Goal: Task Accomplishment & Management: Manage account settings

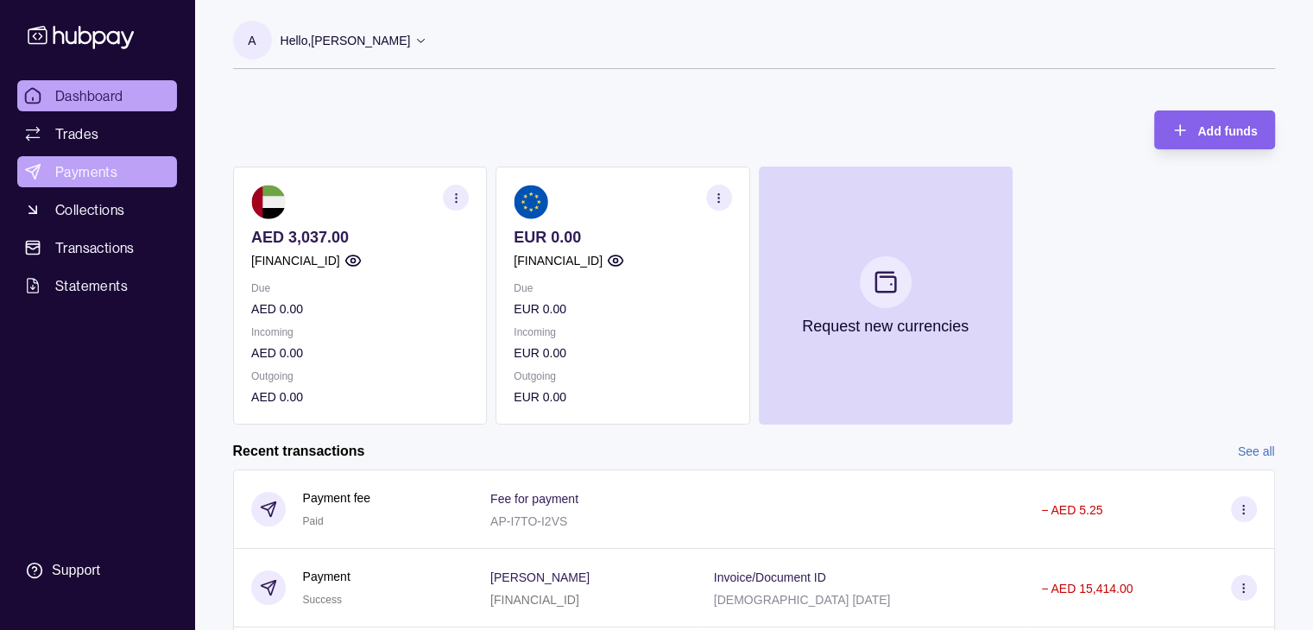
click at [66, 167] on span "Payments" at bounding box center [86, 171] width 62 height 21
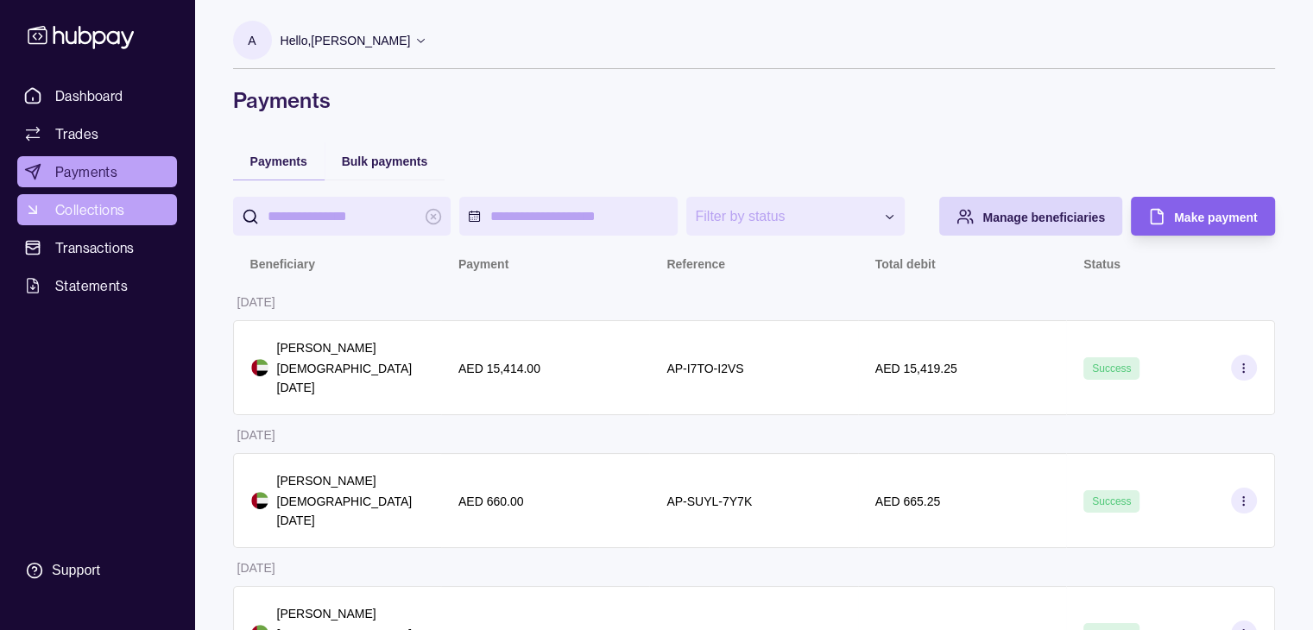
click at [88, 211] on span "Collections" at bounding box center [89, 209] width 69 height 21
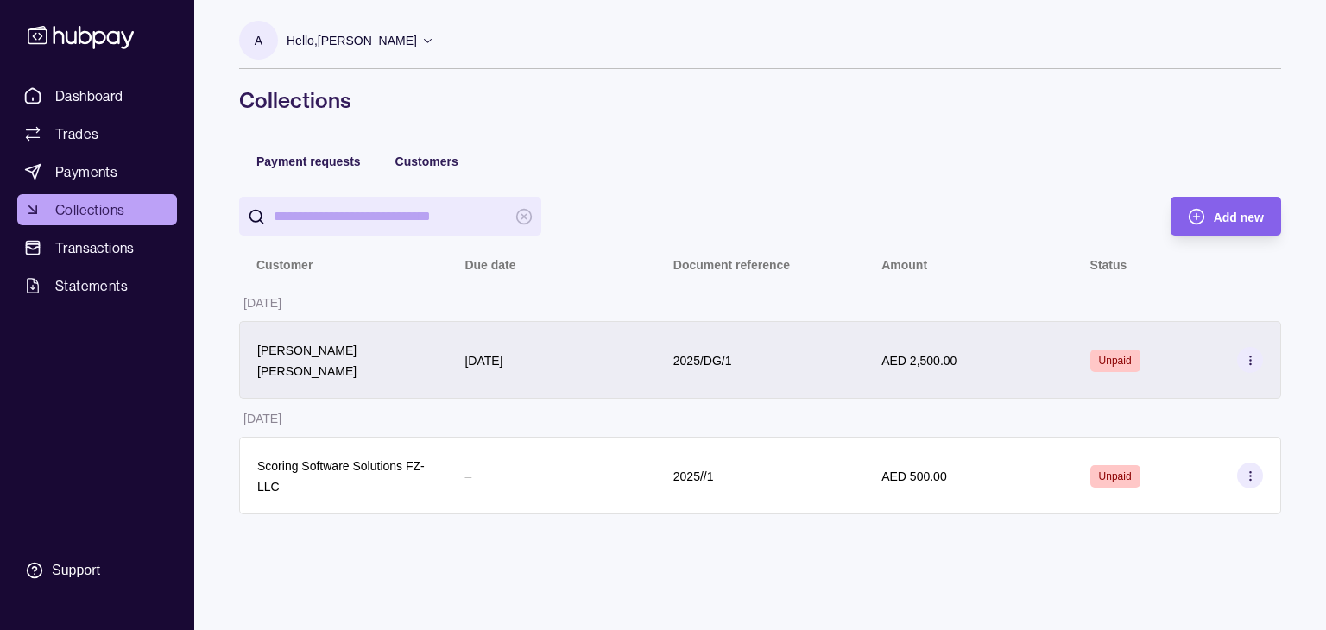
click at [1258, 355] on section at bounding box center [1250, 360] width 26 height 26
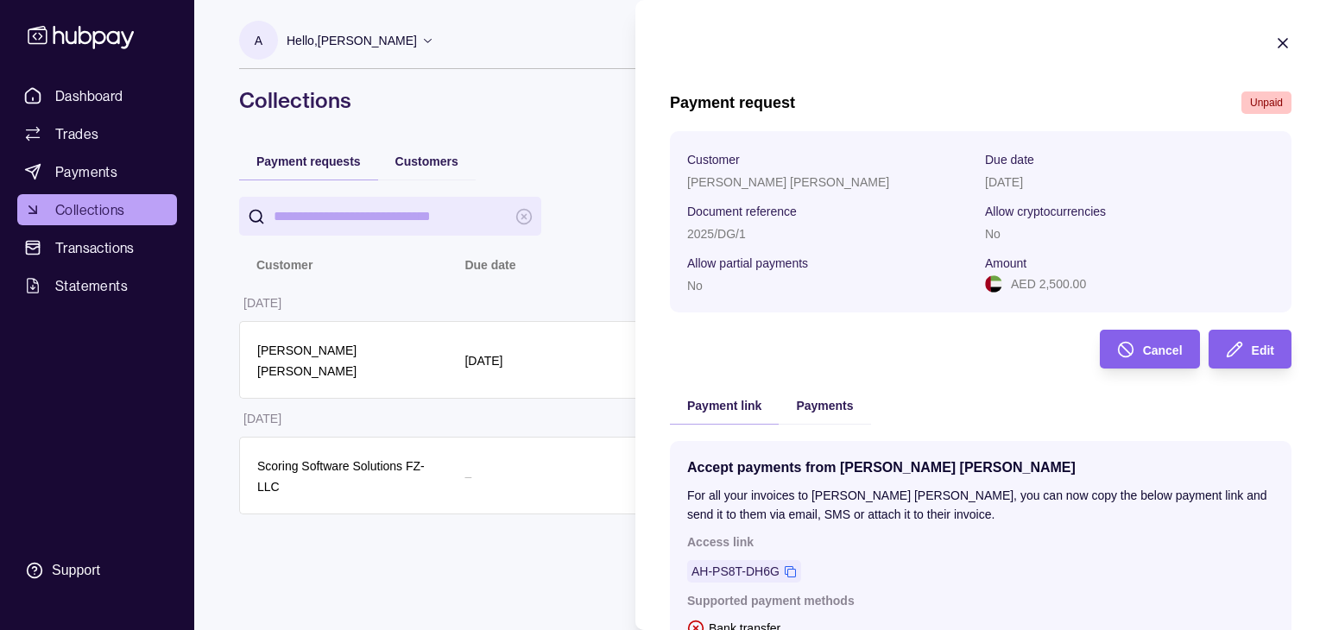
scroll to position [245, 0]
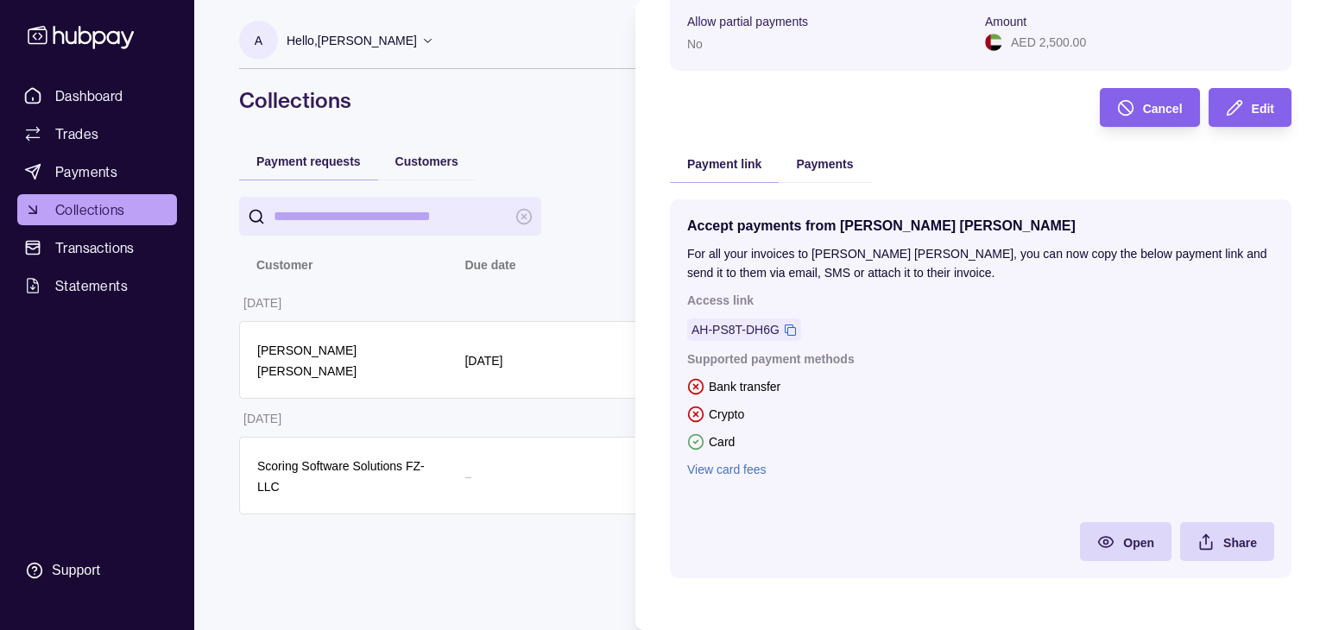
drag, startPoint x: 974, startPoint y: 271, endPoint x: 950, endPoint y: 281, distance: 25.2
click at [950, 281] on p "For all your invoices to [PERSON_NAME] [PERSON_NAME], you can now copy the belo…" at bounding box center [980, 263] width 587 height 38
click at [937, 292] on p "Access link" at bounding box center [980, 300] width 587 height 19
click at [932, 119] on div "Payment request Unpaid Customer [PERSON_NAME] [PERSON_NAME] Due date [DATE] Doc…" at bounding box center [980, 223] width 621 height 746
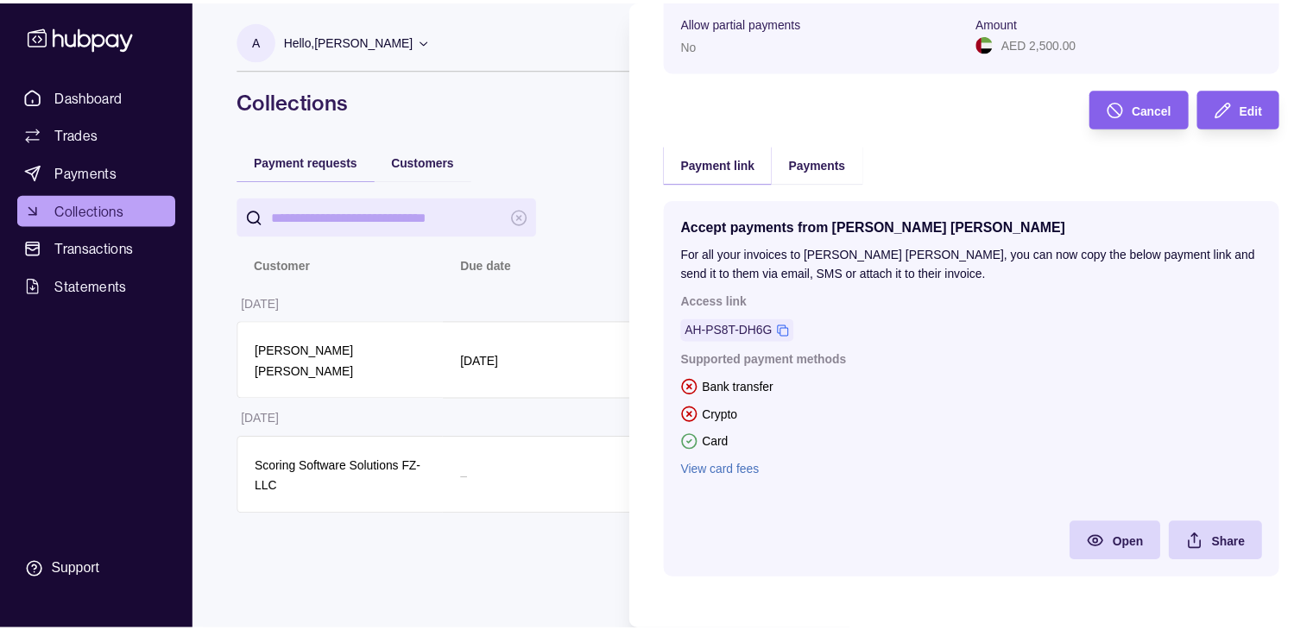
scroll to position [0, 0]
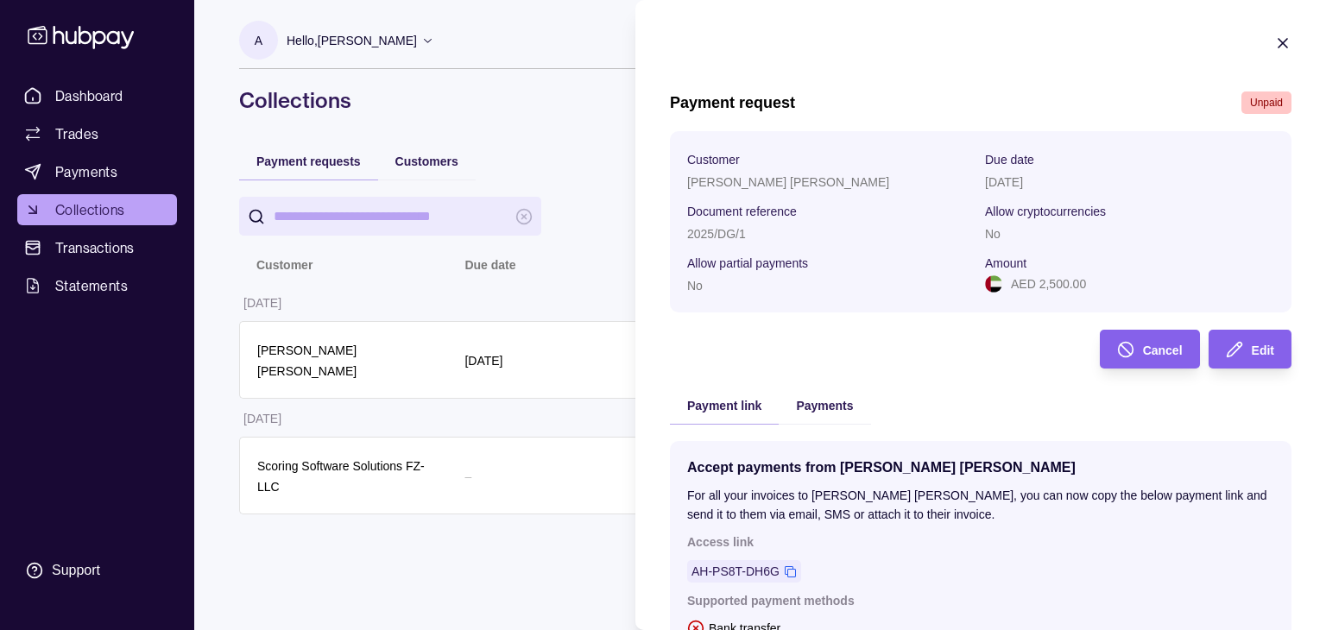
click at [1274, 42] on icon "button" at bounding box center [1282, 43] width 17 height 17
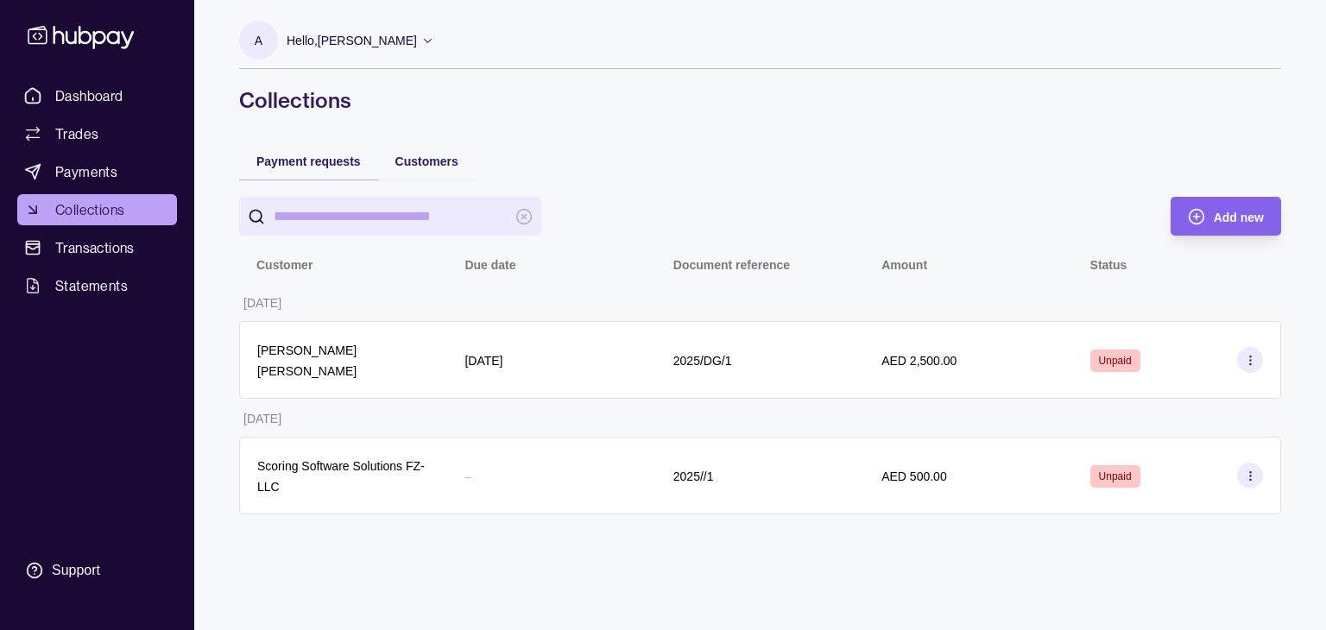
click at [437, 173] on div "Customers" at bounding box center [427, 161] width 98 height 38
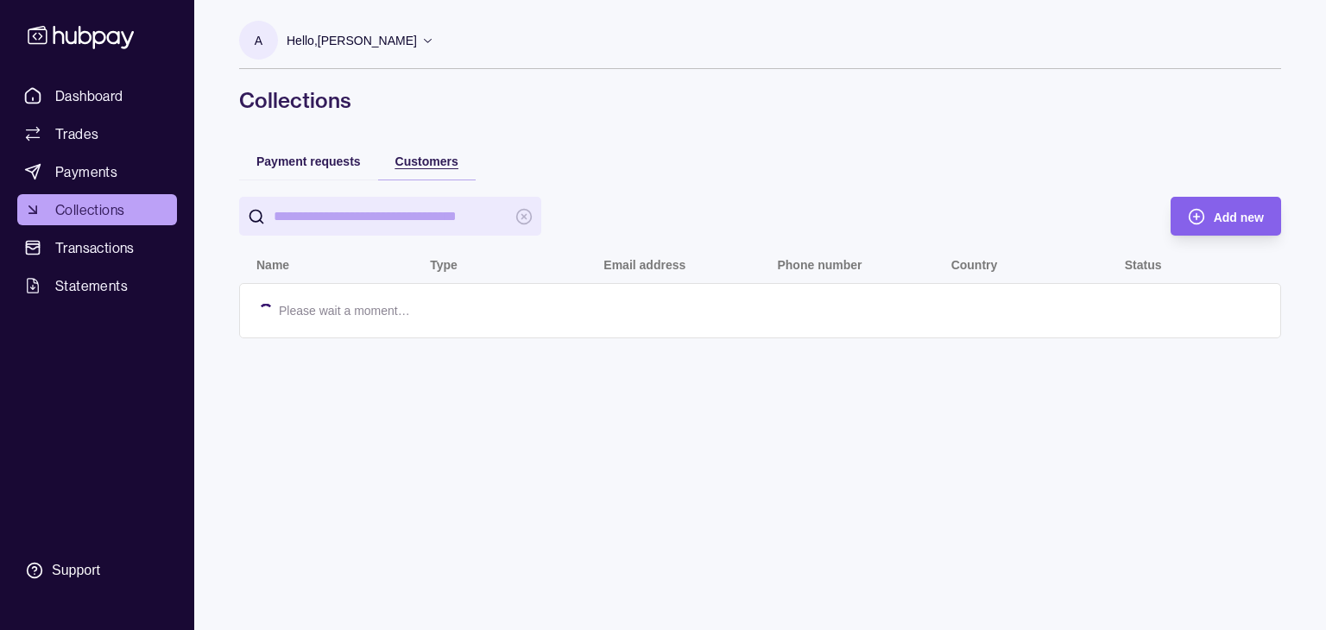
click at [438, 163] on span "Customers" at bounding box center [426, 162] width 63 height 14
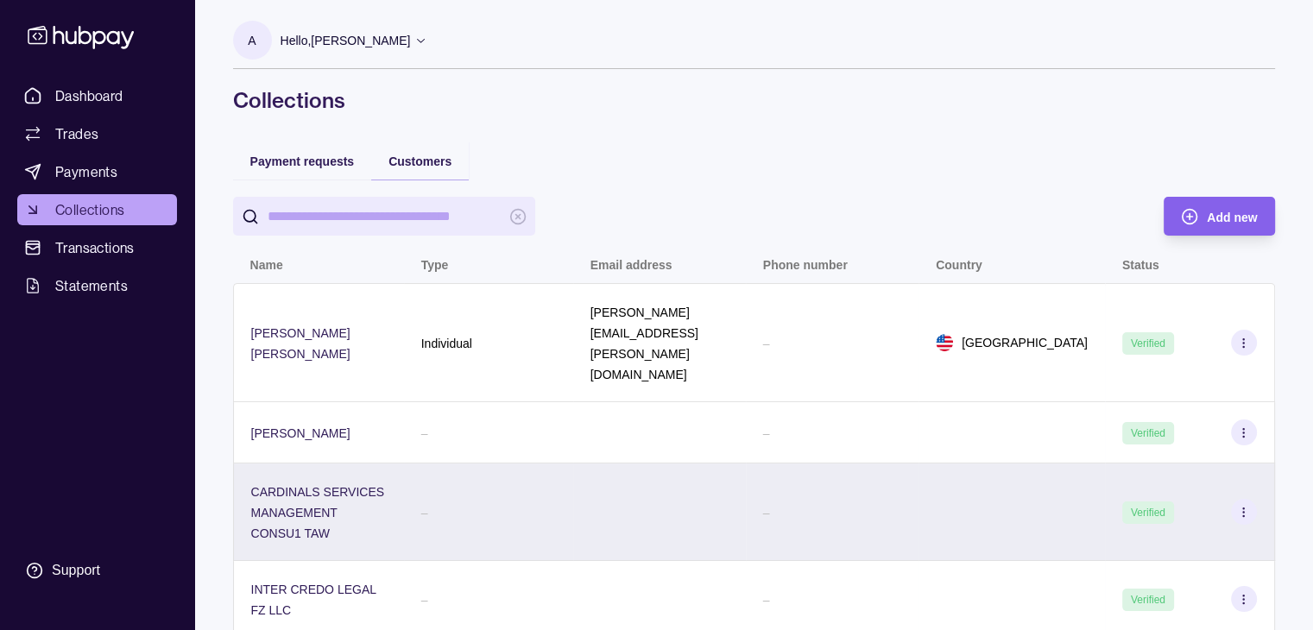
click at [1246, 506] on icon at bounding box center [1243, 512] width 13 height 13
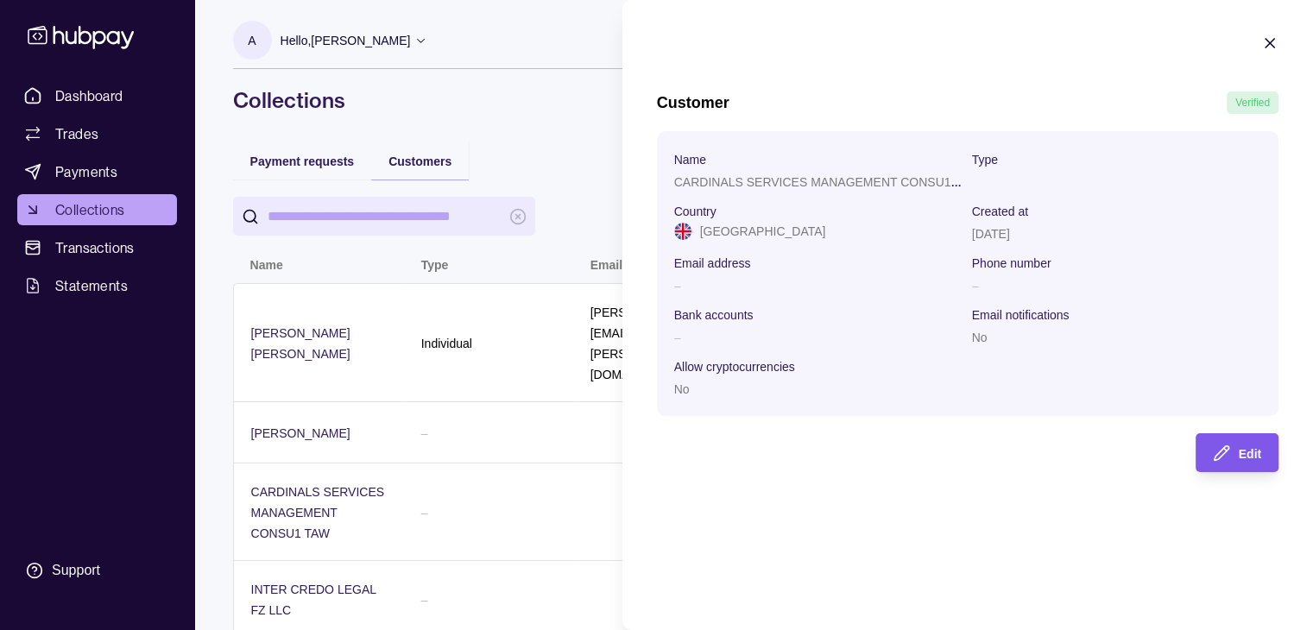
click at [1256, 448] on div "Edit" at bounding box center [1250, 453] width 22 height 21
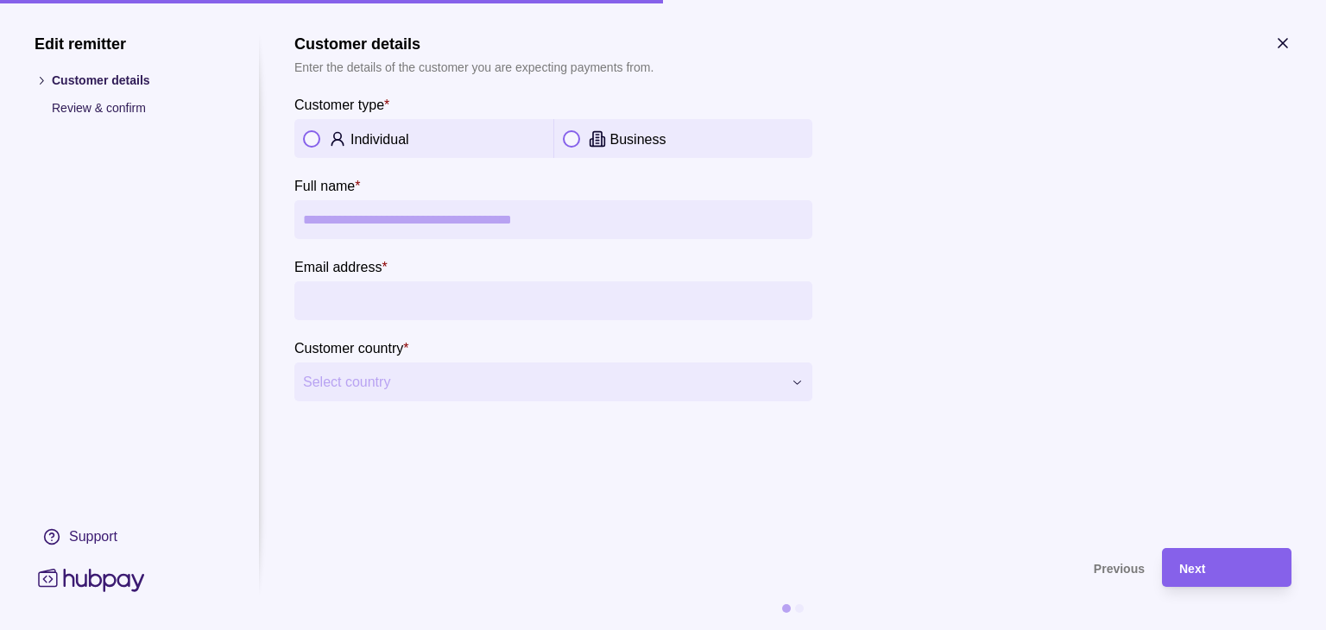
click at [589, 136] on icon at bounding box center [597, 138] width 17 height 17
click at [518, 300] on input "Email address *" at bounding box center [553, 300] width 501 height 39
click at [1267, 46] on section "**********" at bounding box center [792, 218] width 997 height 367
click at [1278, 40] on icon "button" at bounding box center [1282, 43] width 9 height 9
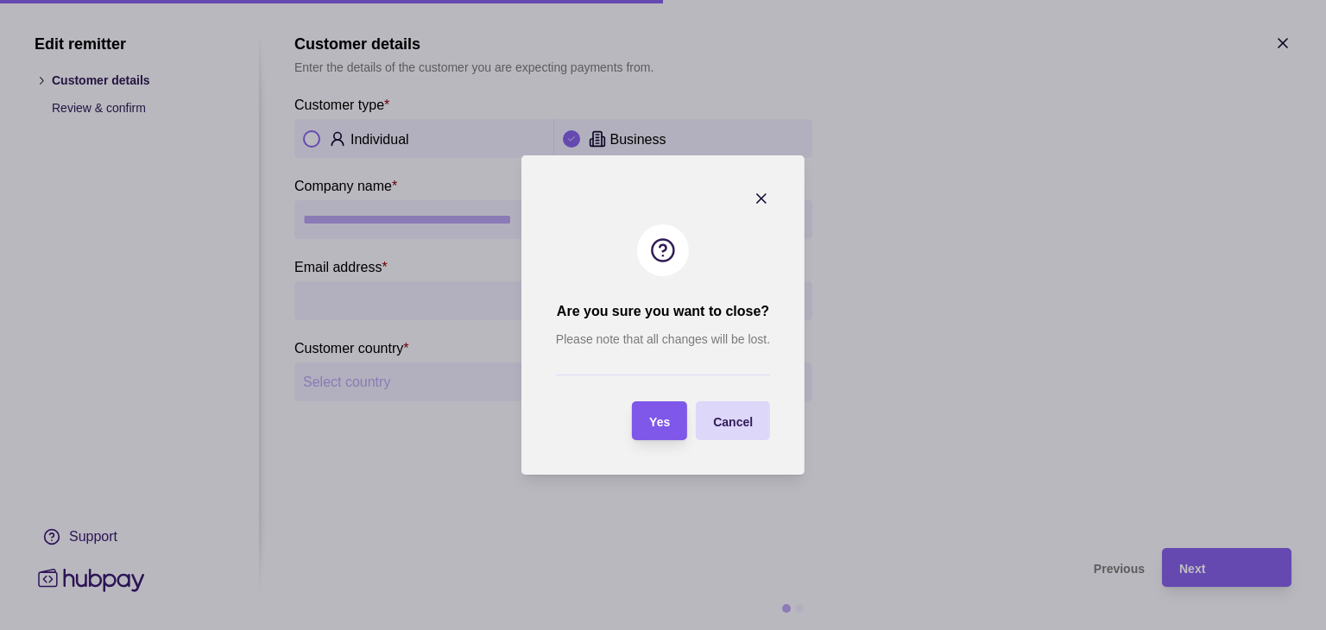
click at [627, 437] on div "Yes" at bounding box center [646, 420] width 47 height 39
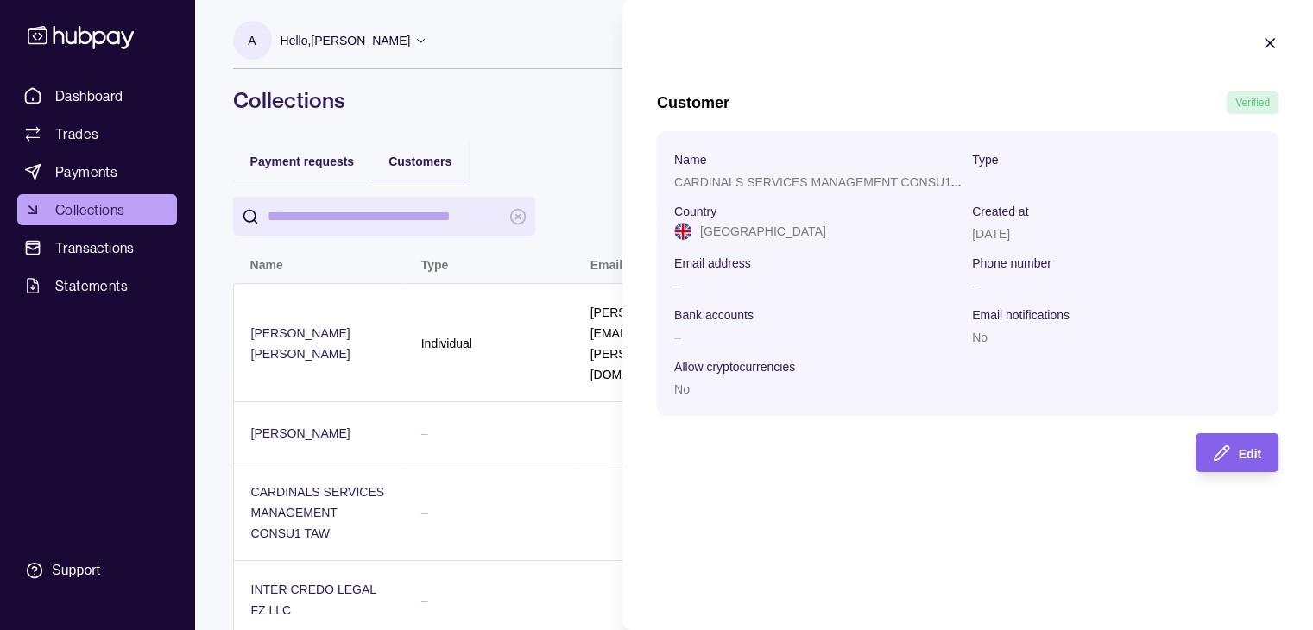
click at [1267, 47] on icon "button" at bounding box center [1269, 43] width 17 height 17
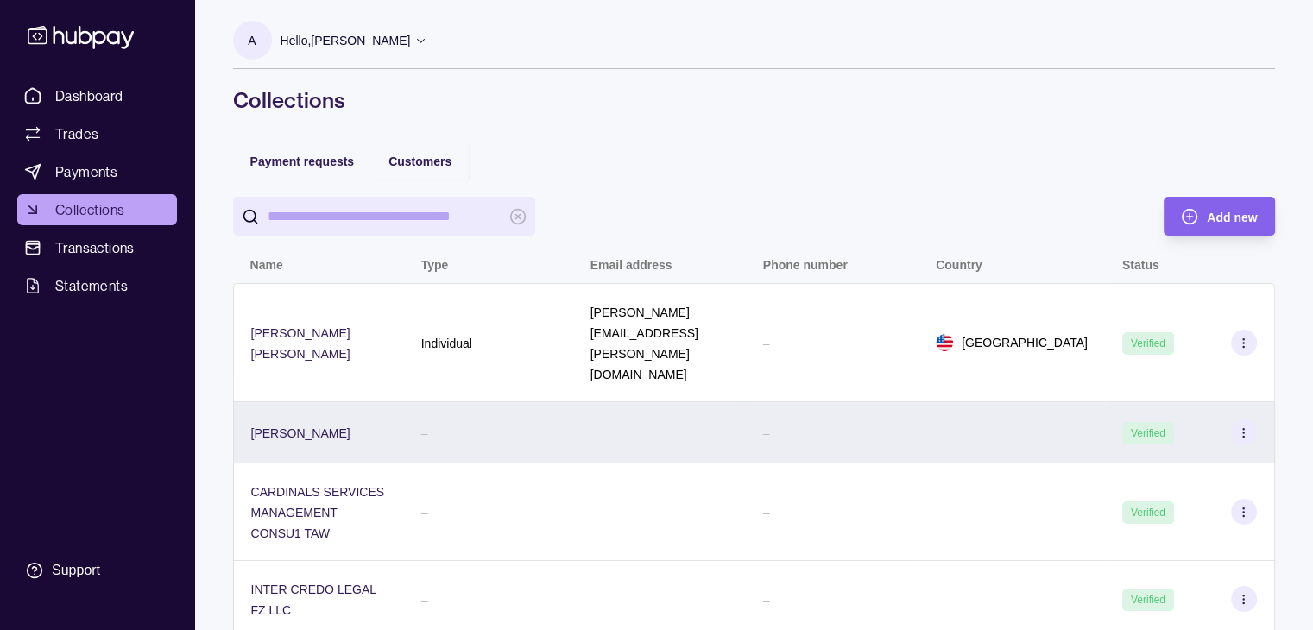
scroll to position [243, 0]
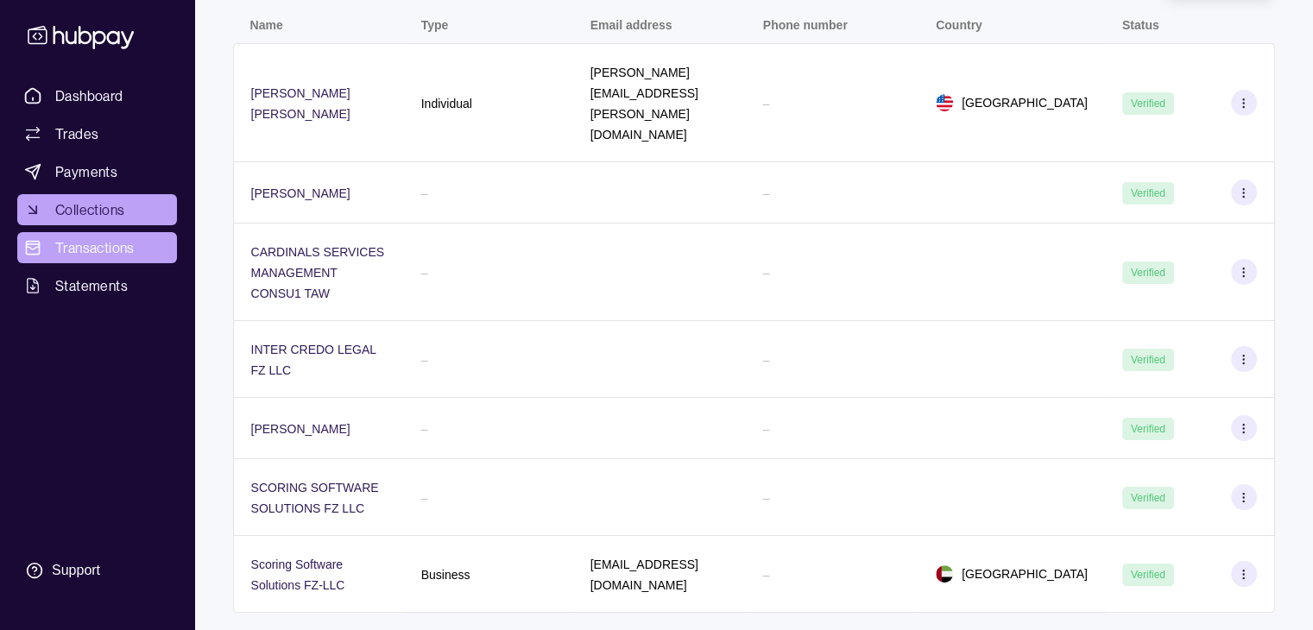
click at [80, 240] on span "Transactions" at bounding box center [94, 247] width 79 height 21
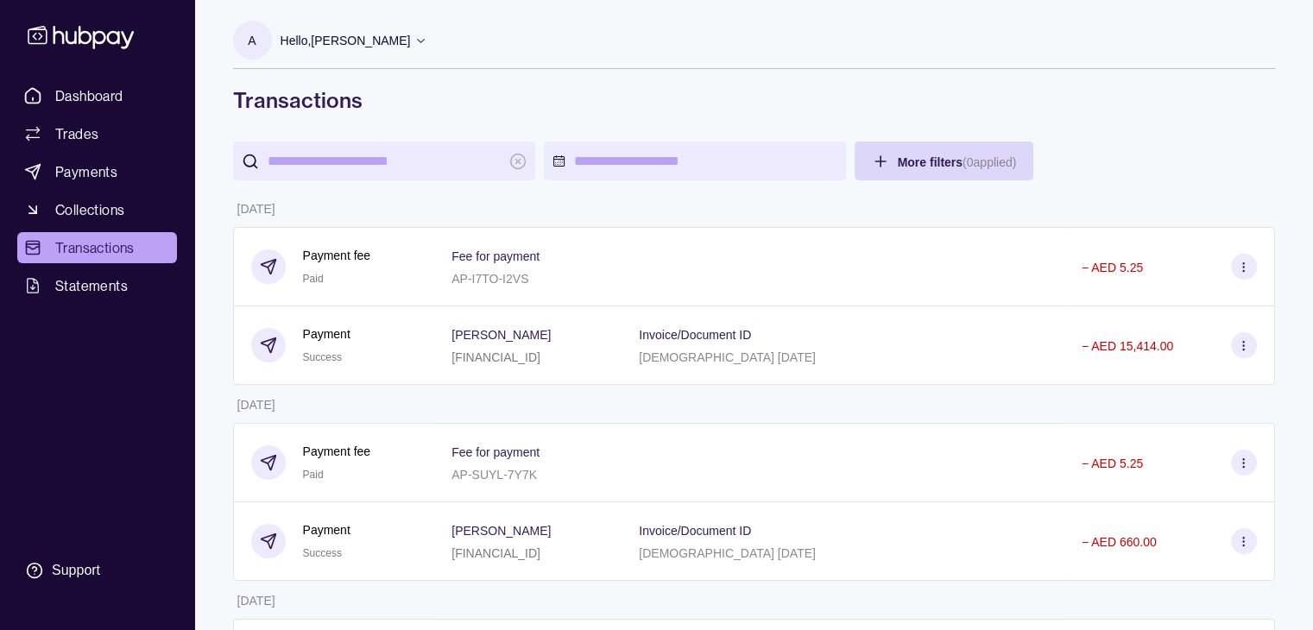
drag, startPoint x: 86, startPoint y: 294, endPoint x: 31, endPoint y: 336, distance: 69.1
drag, startPoint x: 31, startPoint y: 336, endPoint x: 8, endPoint y: 326, distance: 25.2
click at [8, 326] on div "Dashboard Trades Payments Collections Transactions Statements Support" at bounding box center [97, 315] width 194 height 630
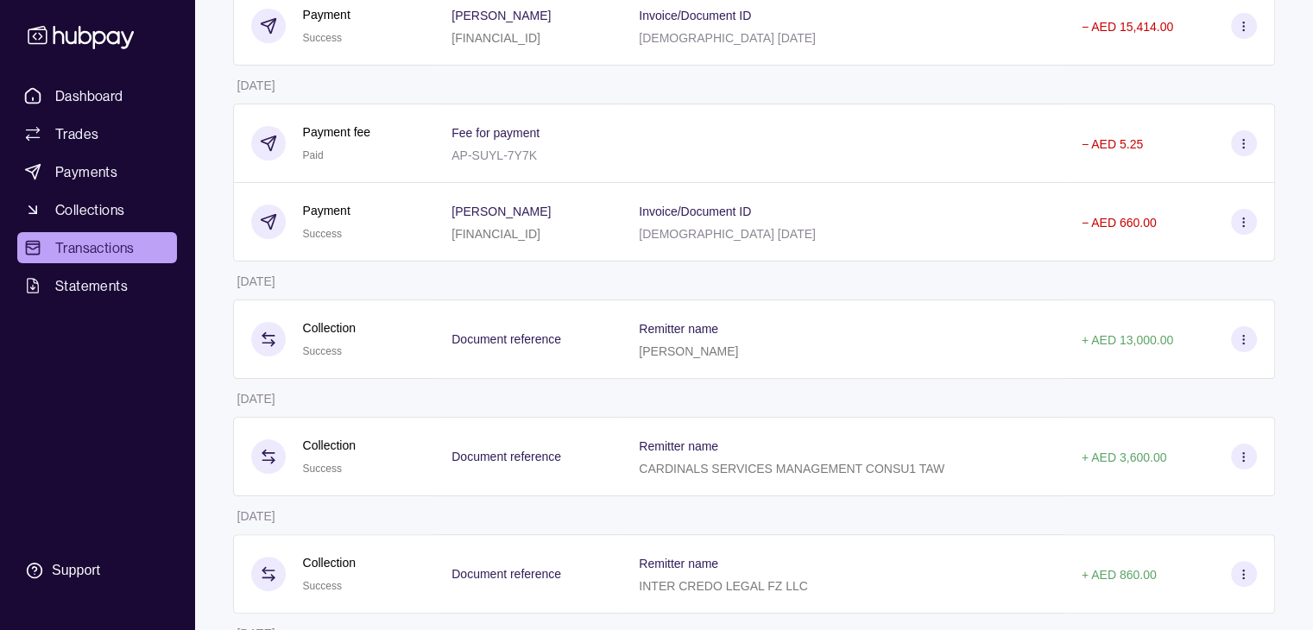
scroll to position [31, 0]
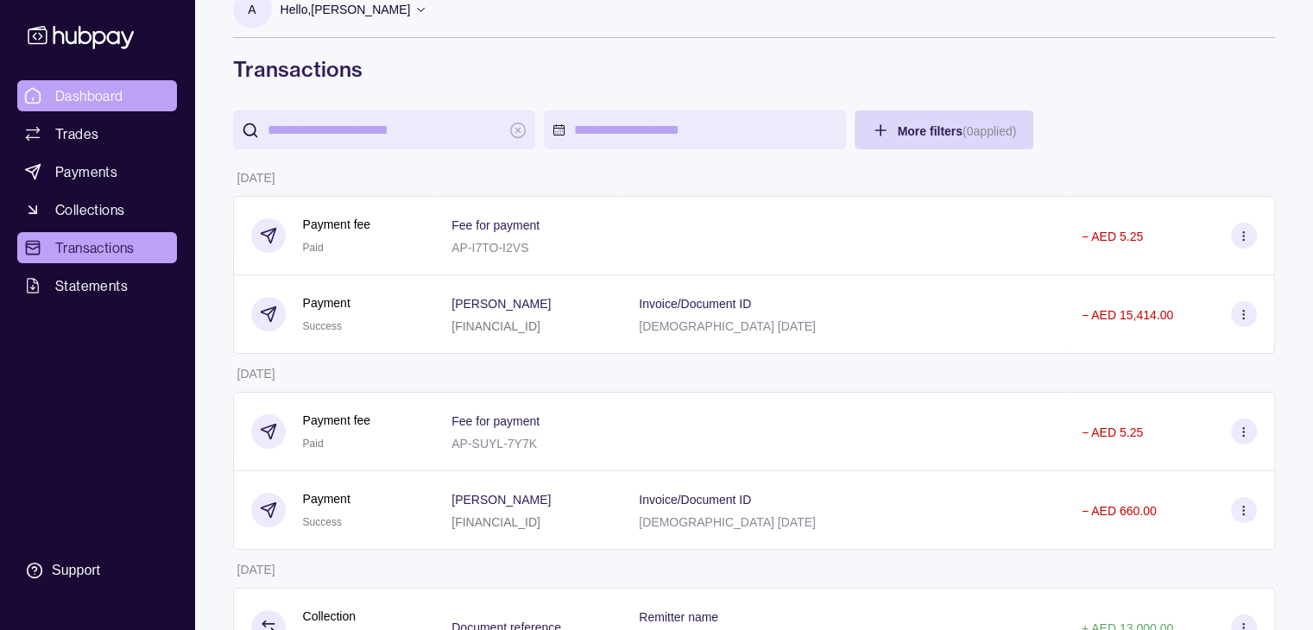
click at [105, 84] on link "Dashboard" at bounding box center [97, 95] width 160 height 31
